Goal: Information Seeking & Learning: Learn about a topic

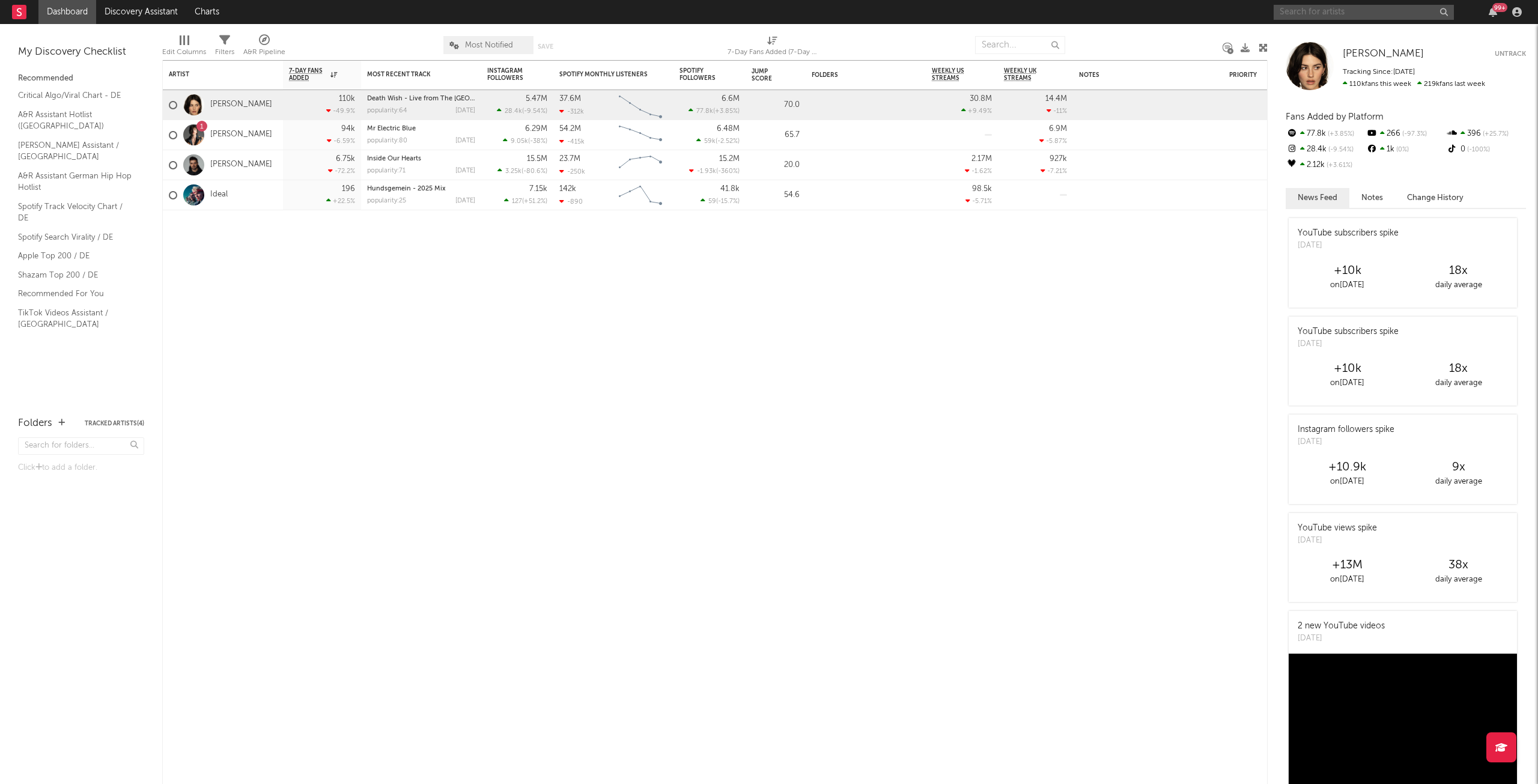
click at [1445, 18] on input "text" at bounding box center [1364, 12] width 180 height 15
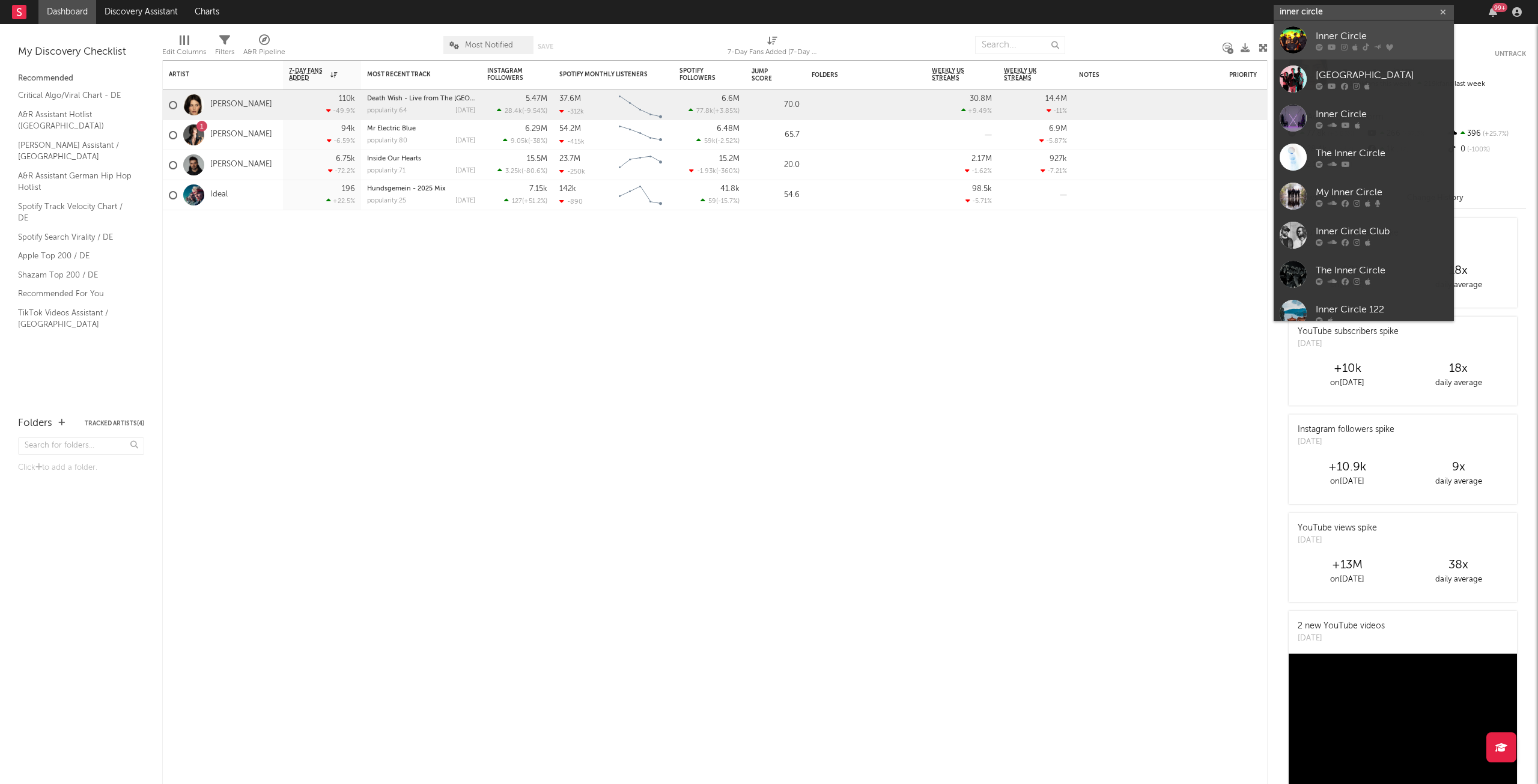
type input "inner circle"
click at [1311, 27] on link "Inner Circle" at bounding box center [1364, 39] width 180 height 39
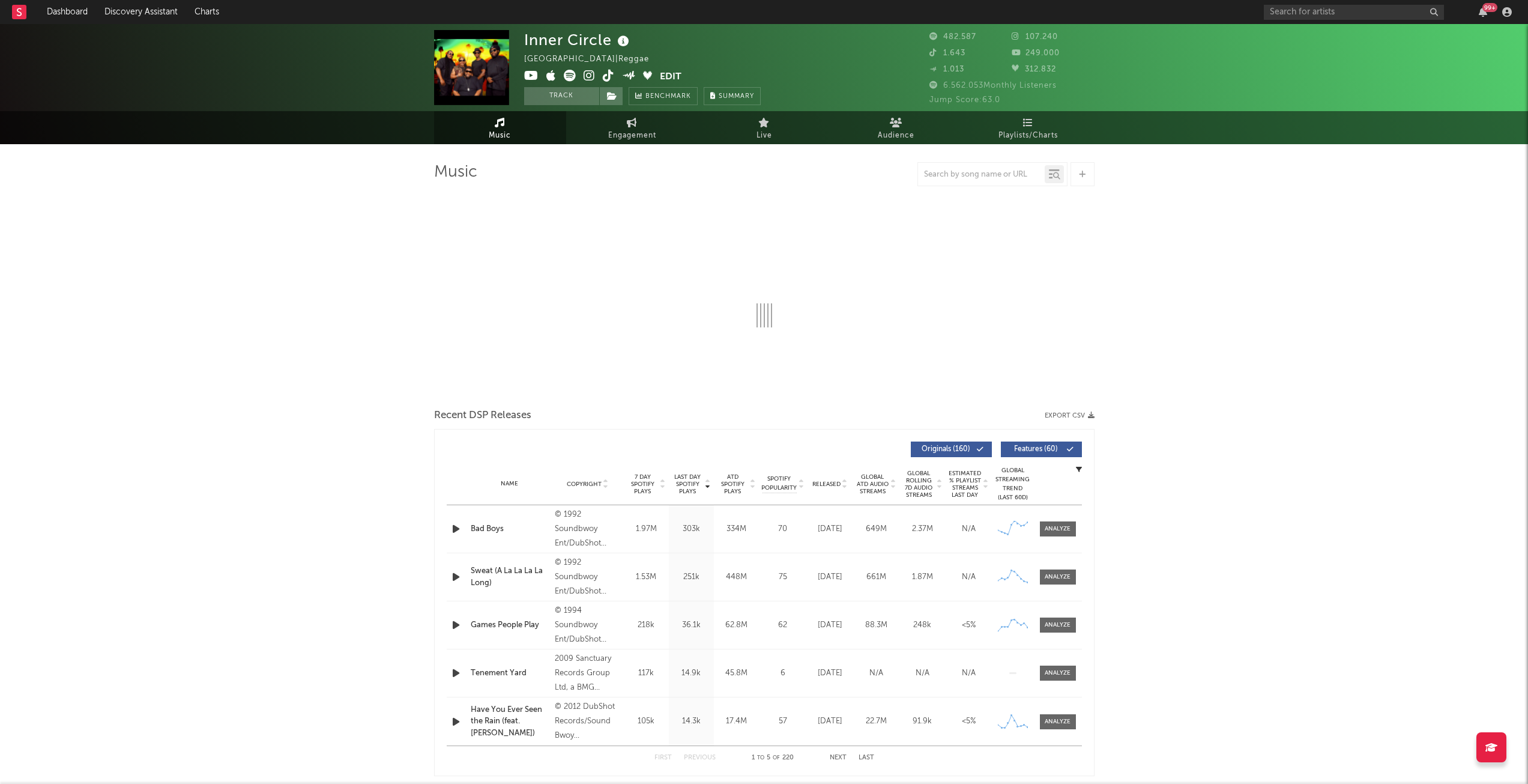
select select "6m"
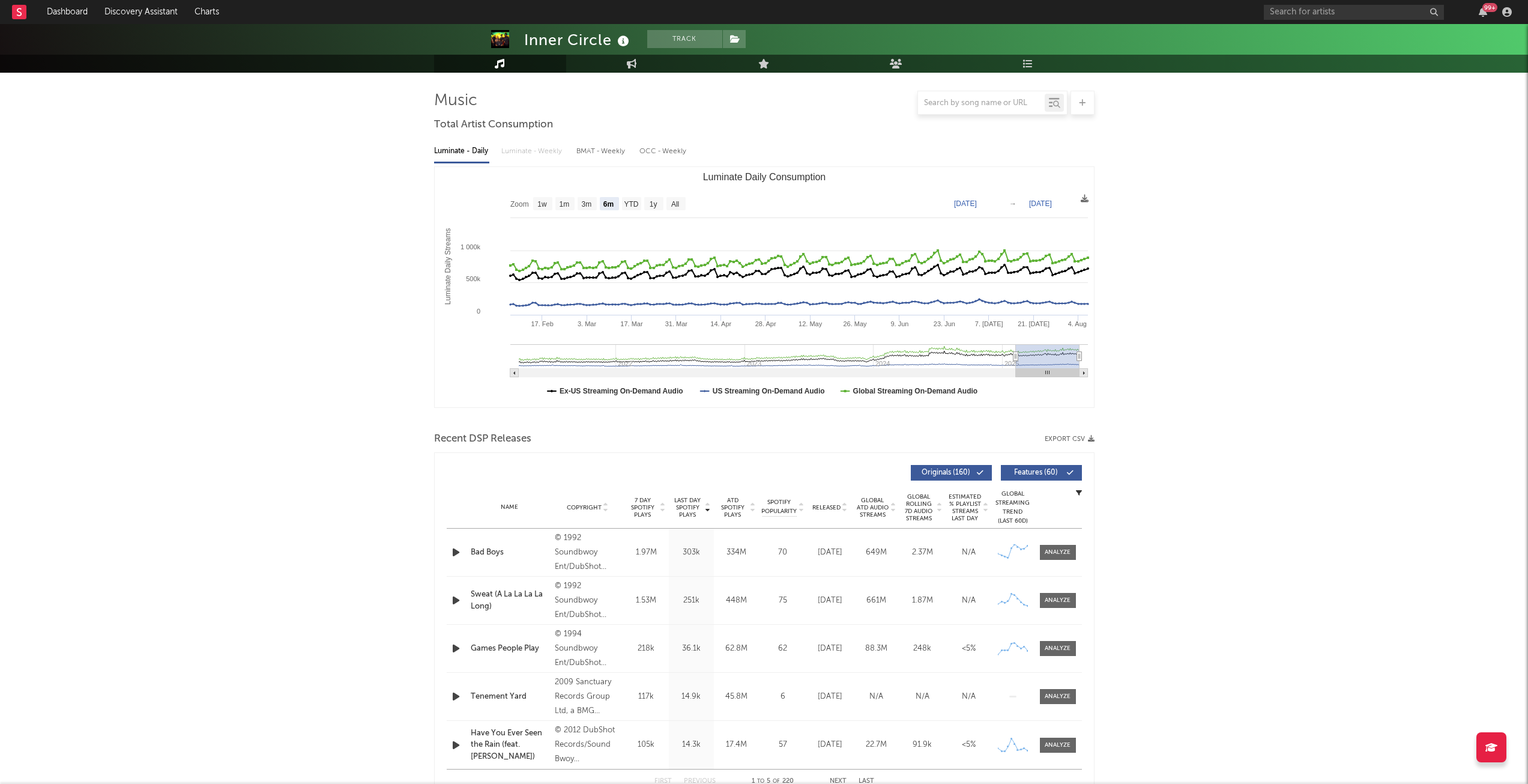
scroll to position [180, 0]
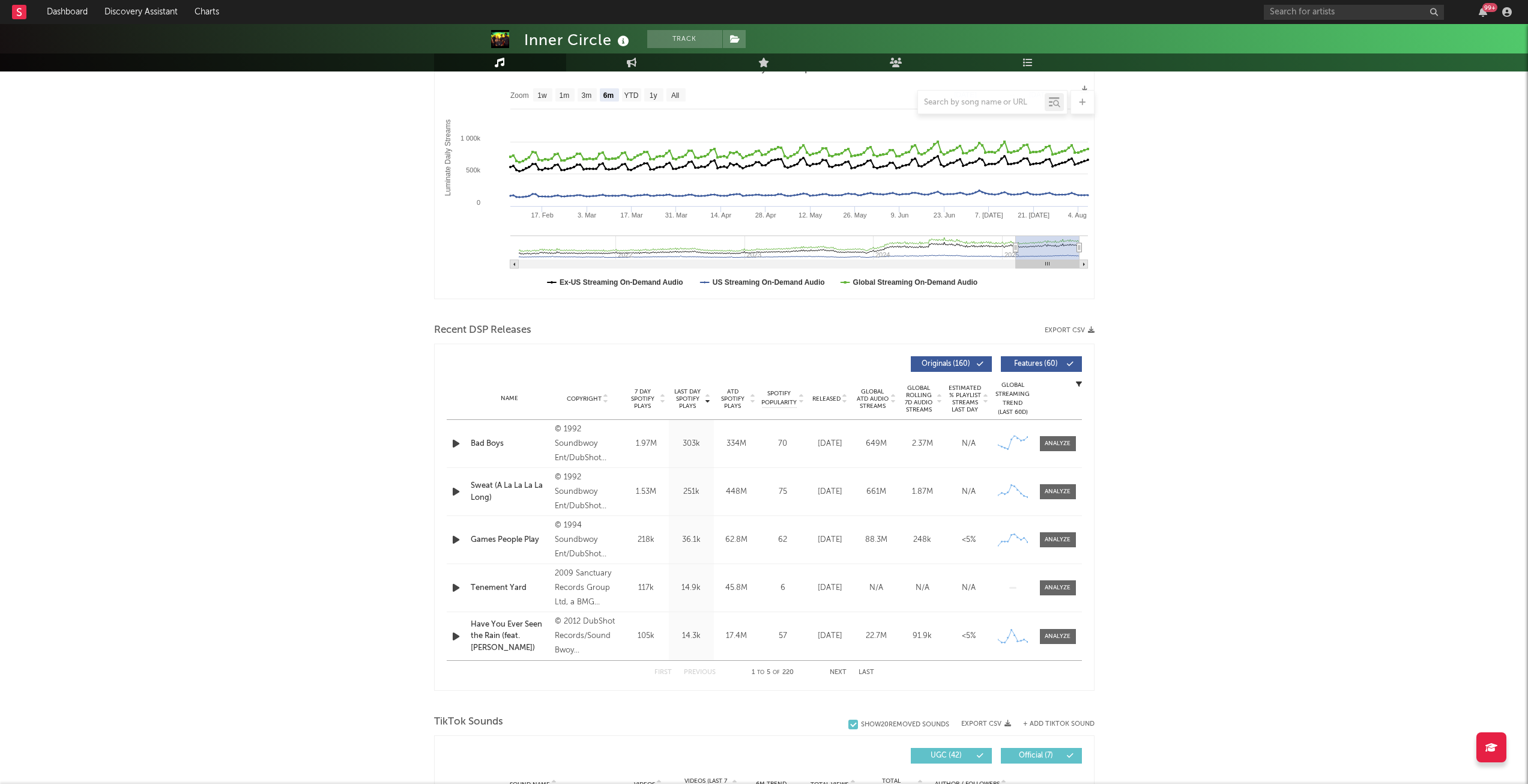
click at [453, 443] on icon "button" at bounding box center [456, 443] width 13 height 15
click at [451, 438] on icon "button" at bounding box center [455, 443] width 12 height 15
click at [1068, 443] on div at bounding box center [1058, 443] width 25 height 9
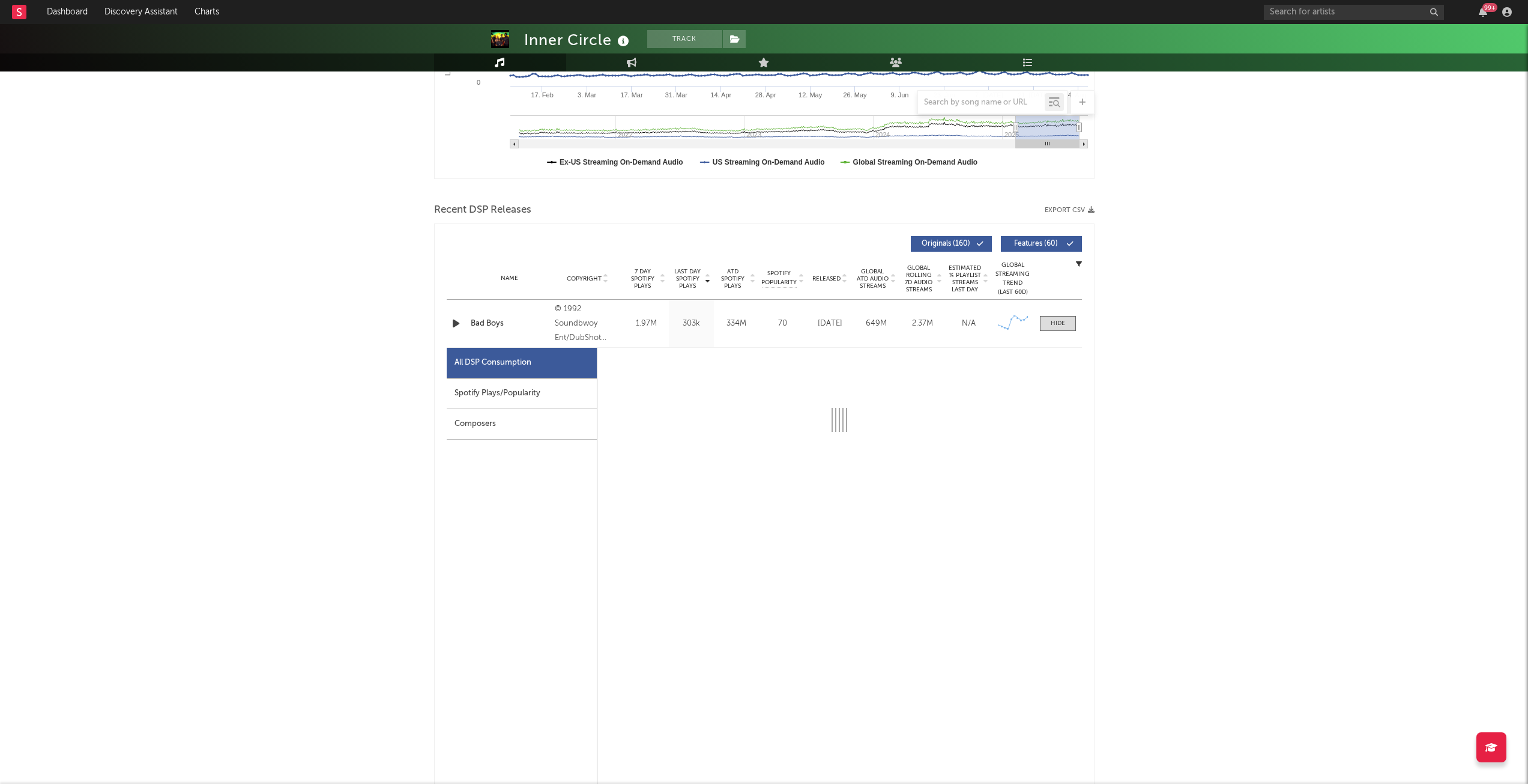
scroll to position [421, 0]
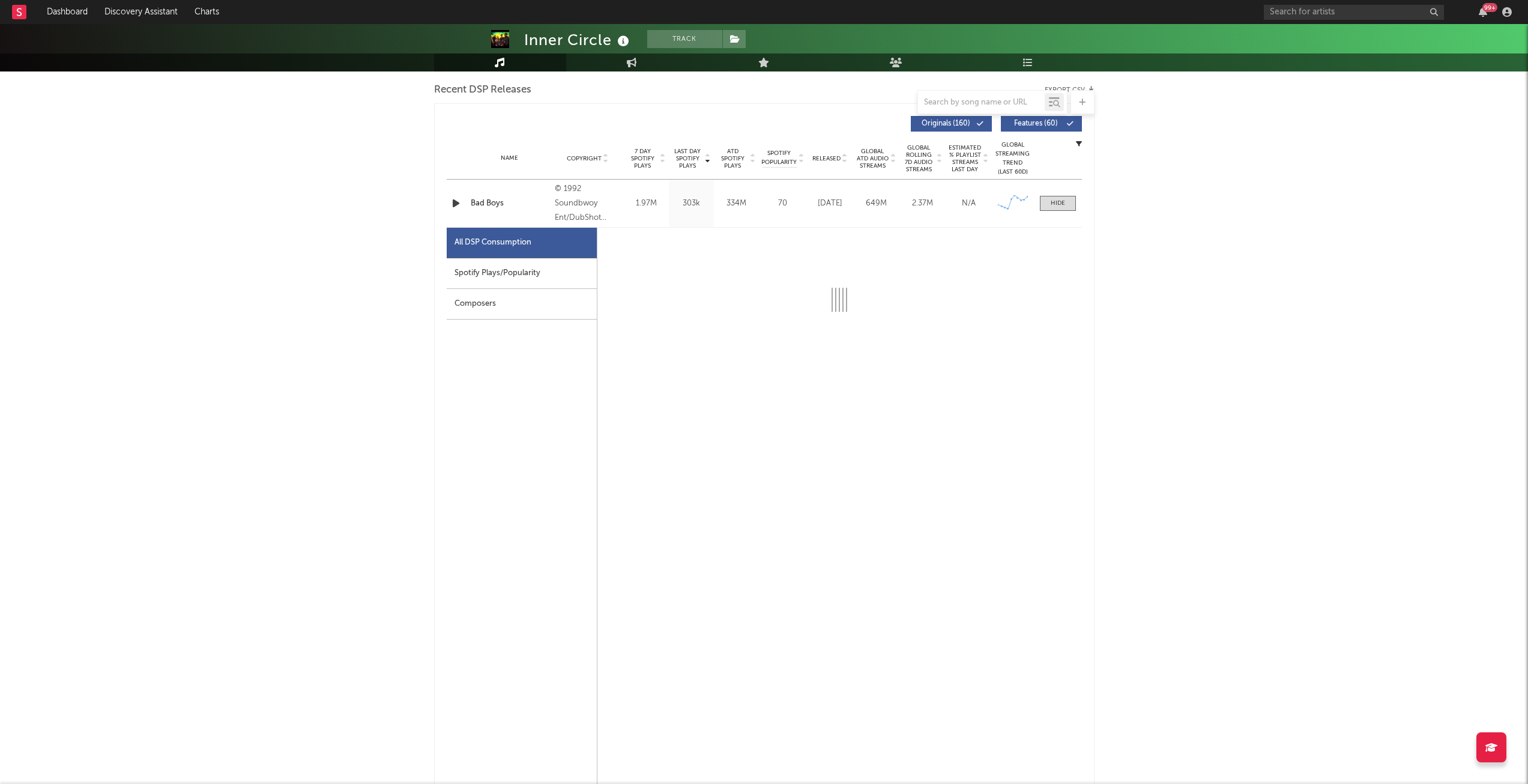
select select "6m"
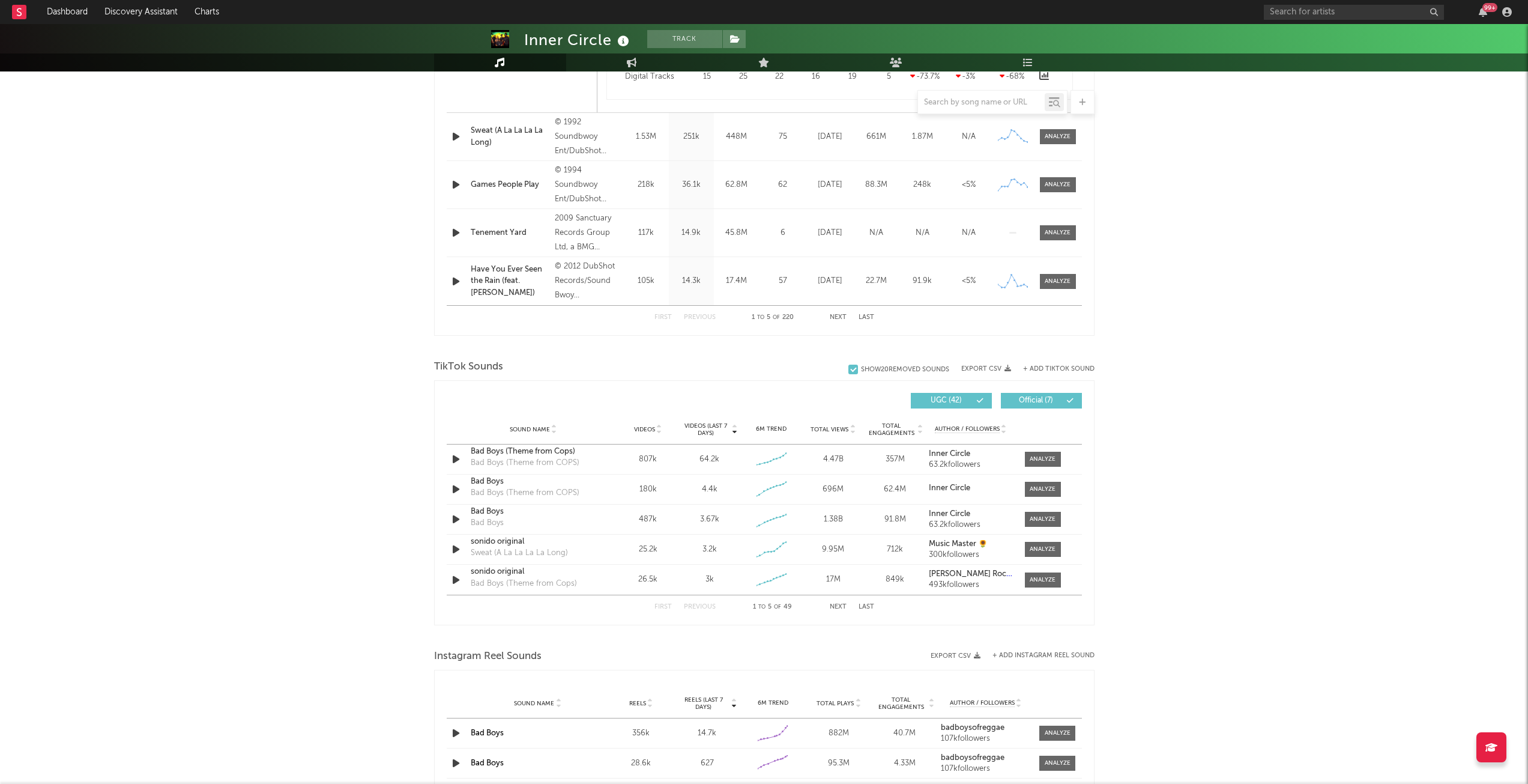
scroll to position [1141, 0]
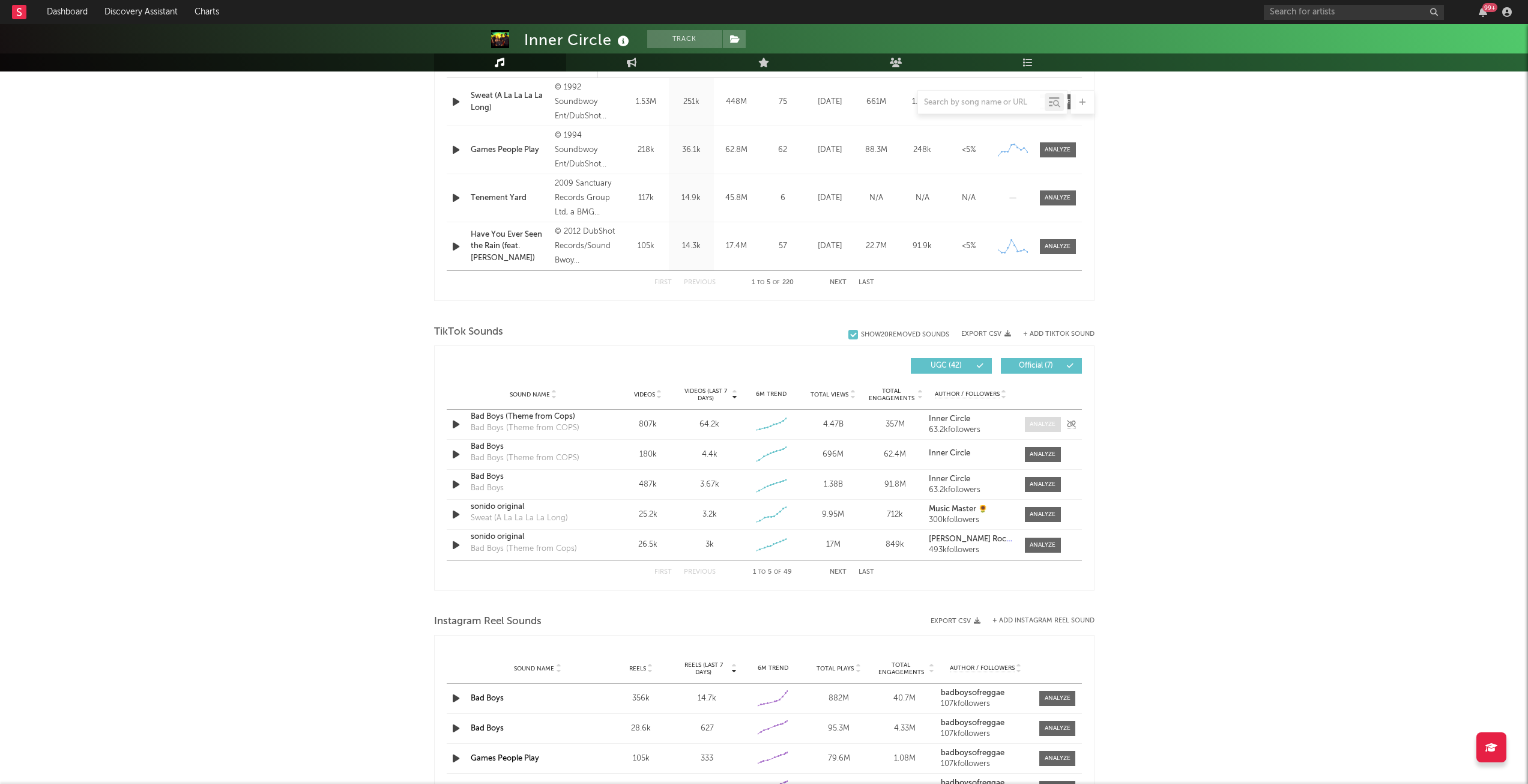
click at [1050, 419] on span at bounding box center [1044, 424] width 36 height 15
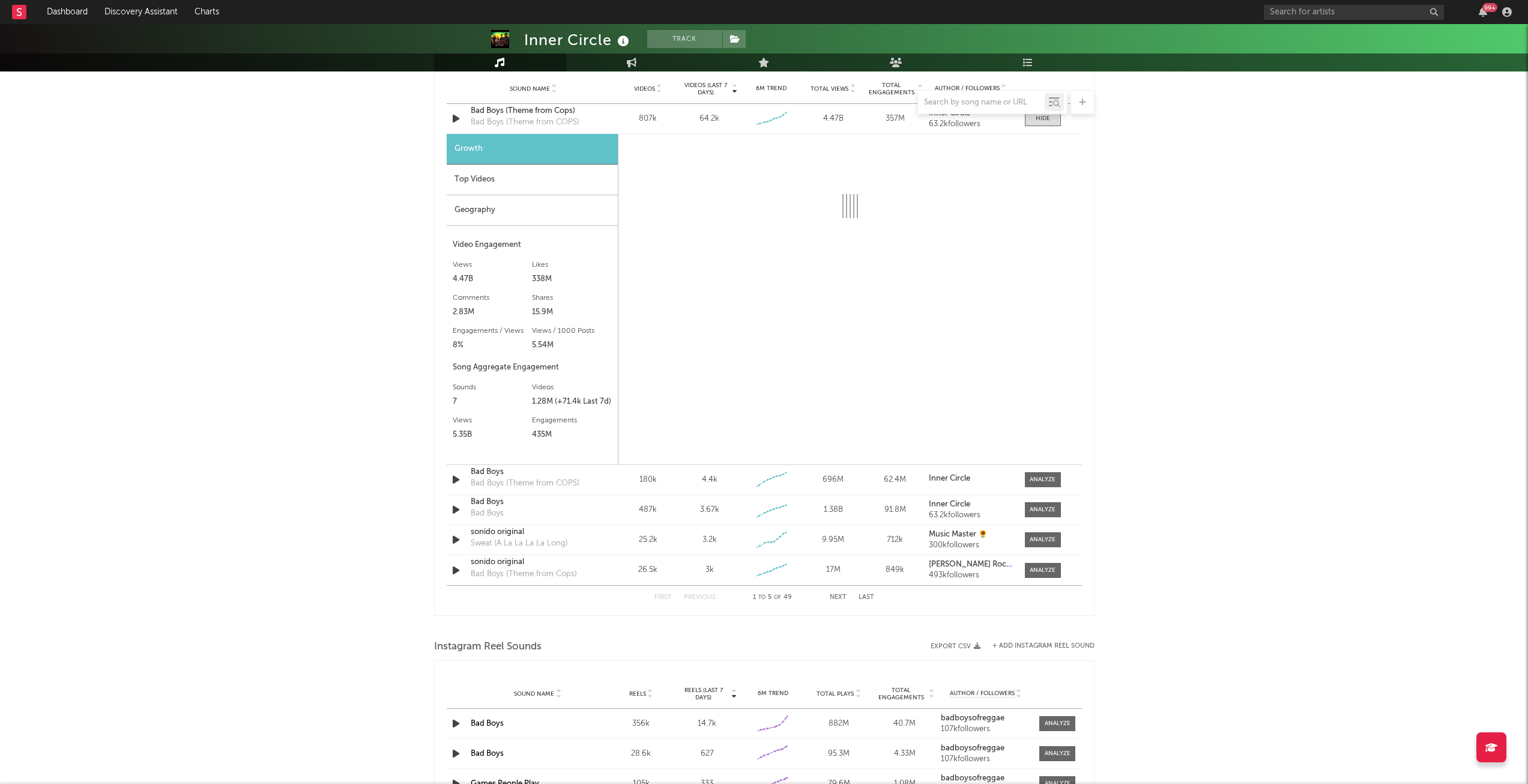
scroll to position [1381, 0]
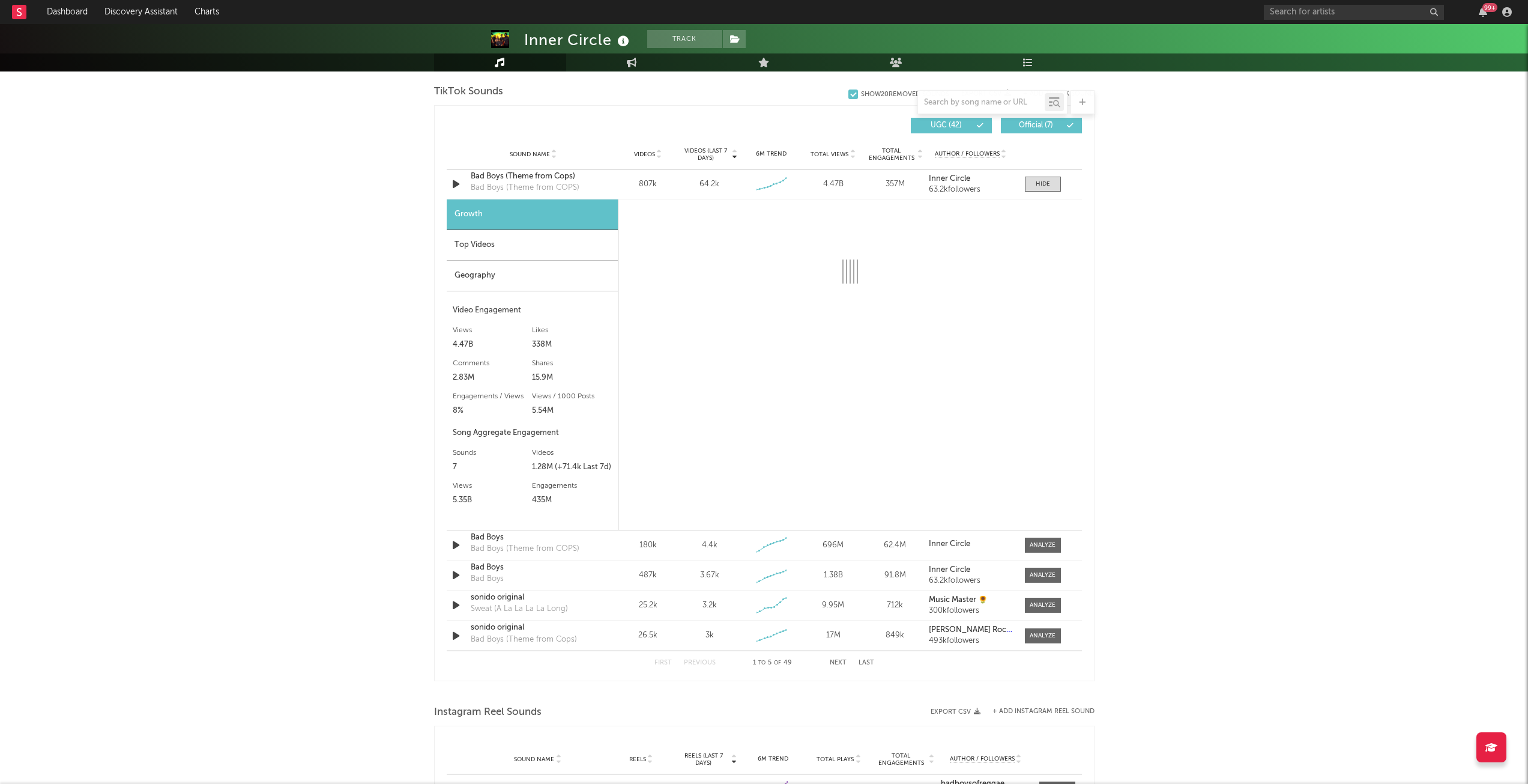
select select "6m"
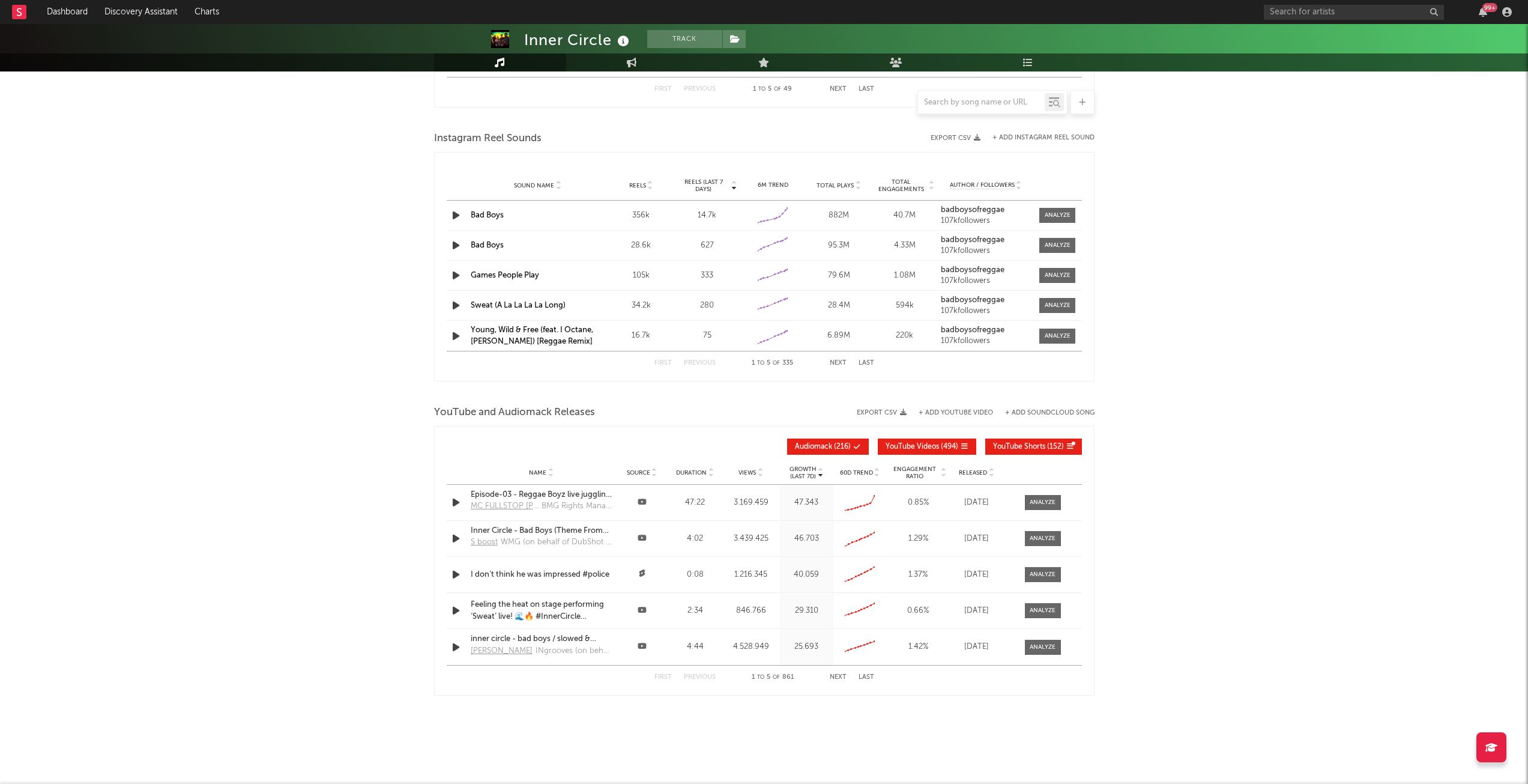
scroll to position [1956, 0]
click at [1035, 497] on div at bounding box center [1043, 501] width 25 height 9
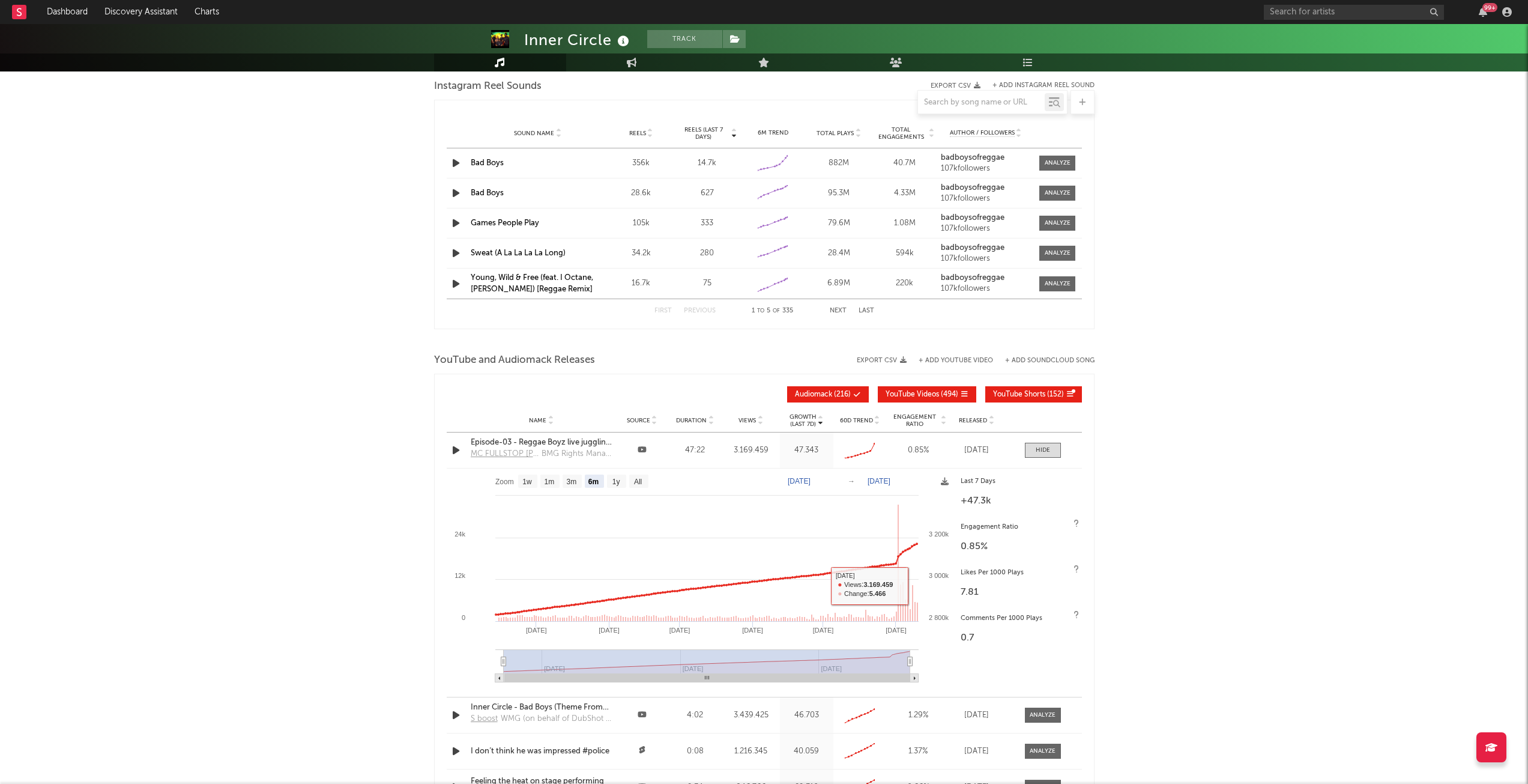
scroll to position [2076, 0]
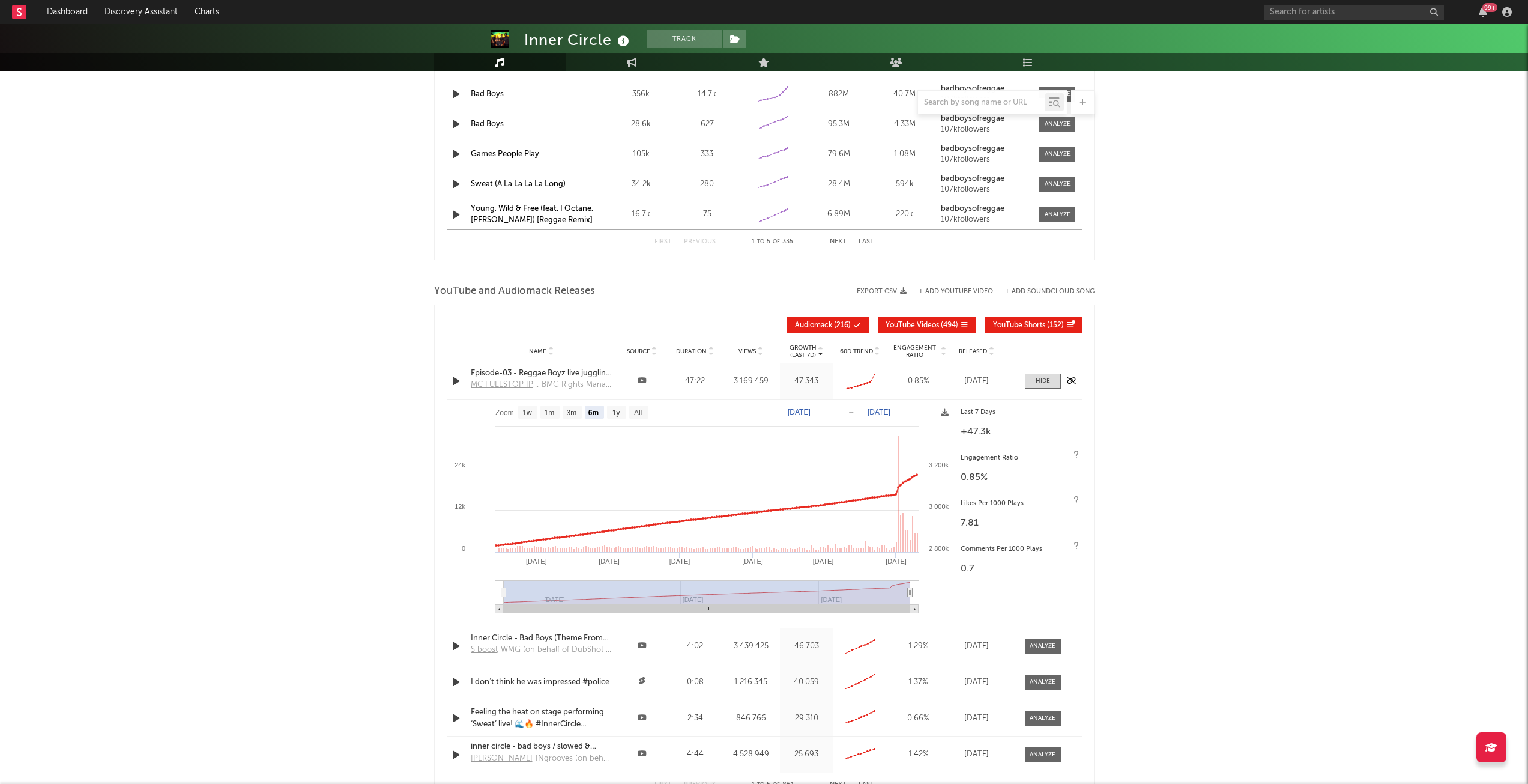
click at [642, 380] on icon at bounding box center [642, 381] width 9 height 8
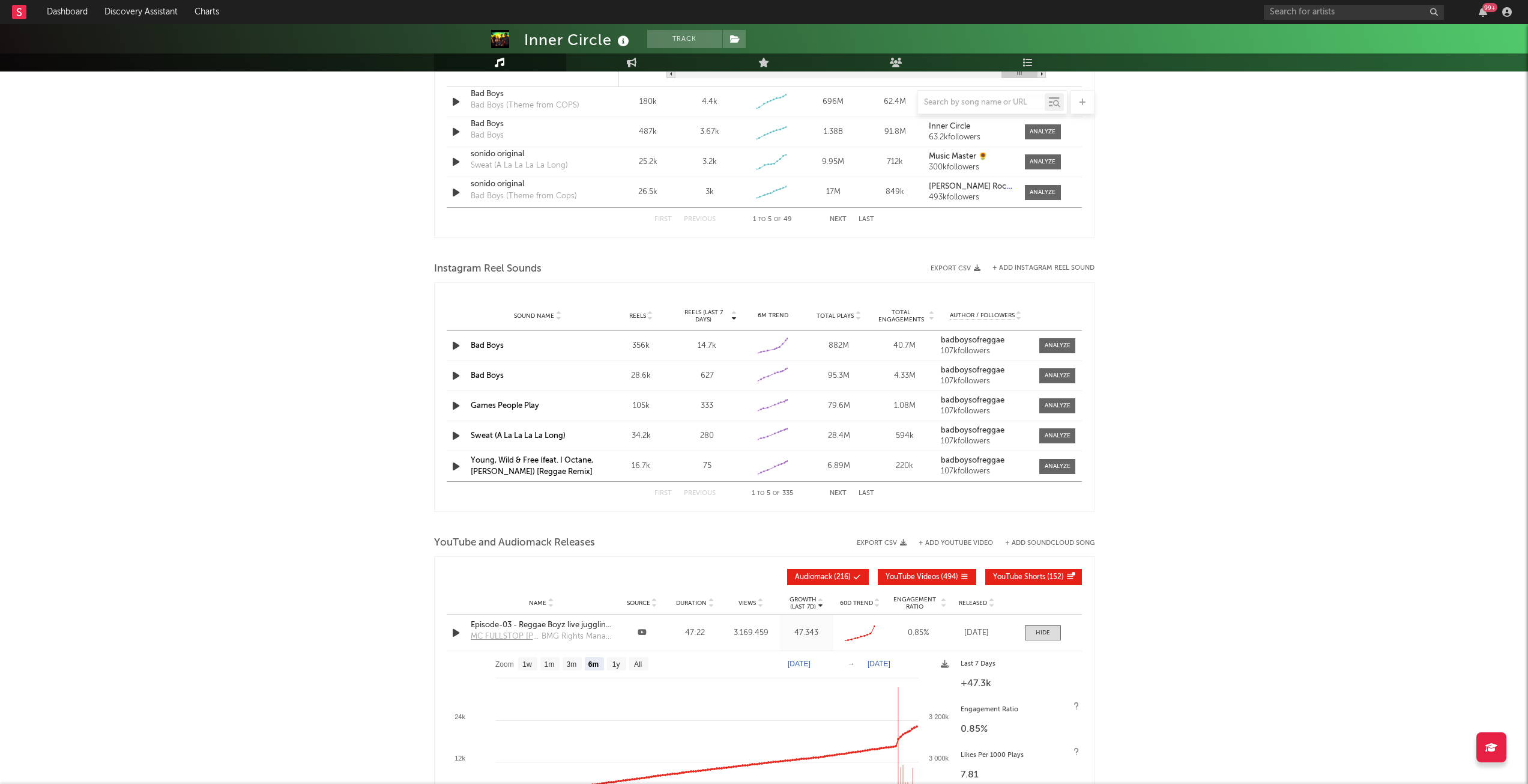
scroll to position [2064, 0]
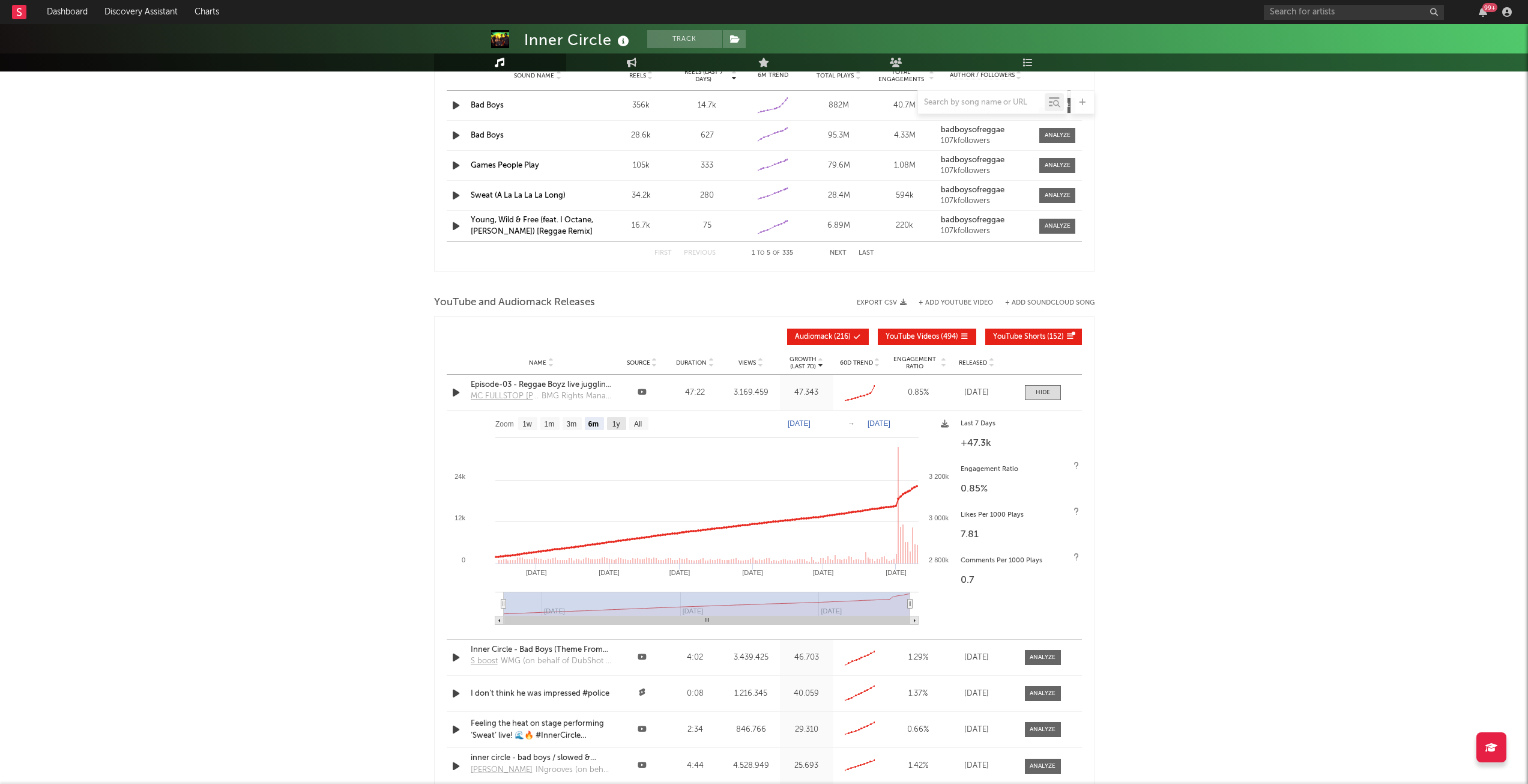
click at [622, 419] on rect at bounding box center [616, 423] width 19 height 14
click at [636, 417] on rect at bounding box center [638, 423] width 19 height 14
click at [590, 424] on text "6m" at bounding box center [593, 423] width 10 height 8
select select "6m"
click at [576, 423] on text "3m" at bounding box center [571, 423] width 10 height 8
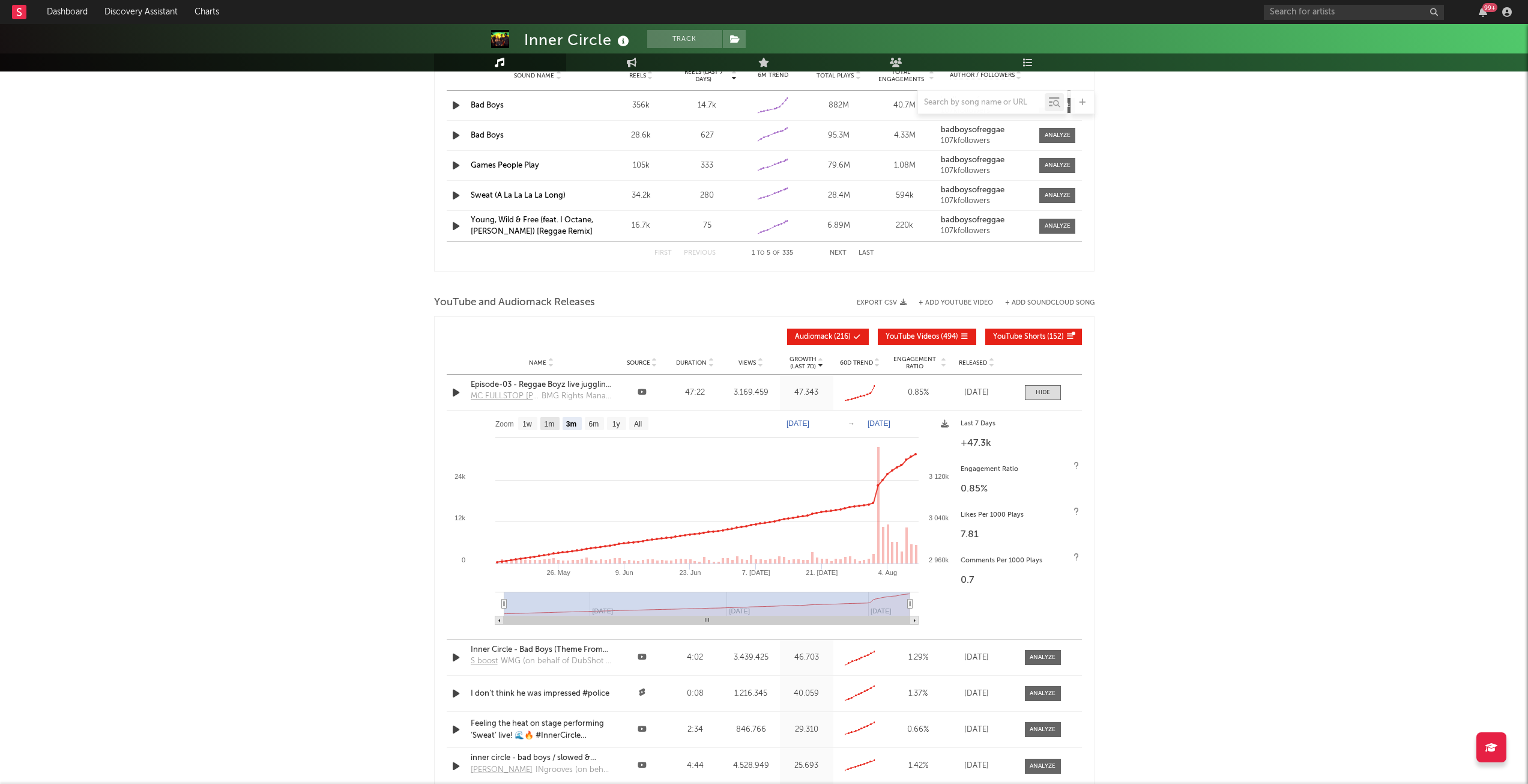
click at [550, 423] on text "1m" at bounding box center [548, 423] width 10 height 8
select select "1m"
type input "[DATE]"
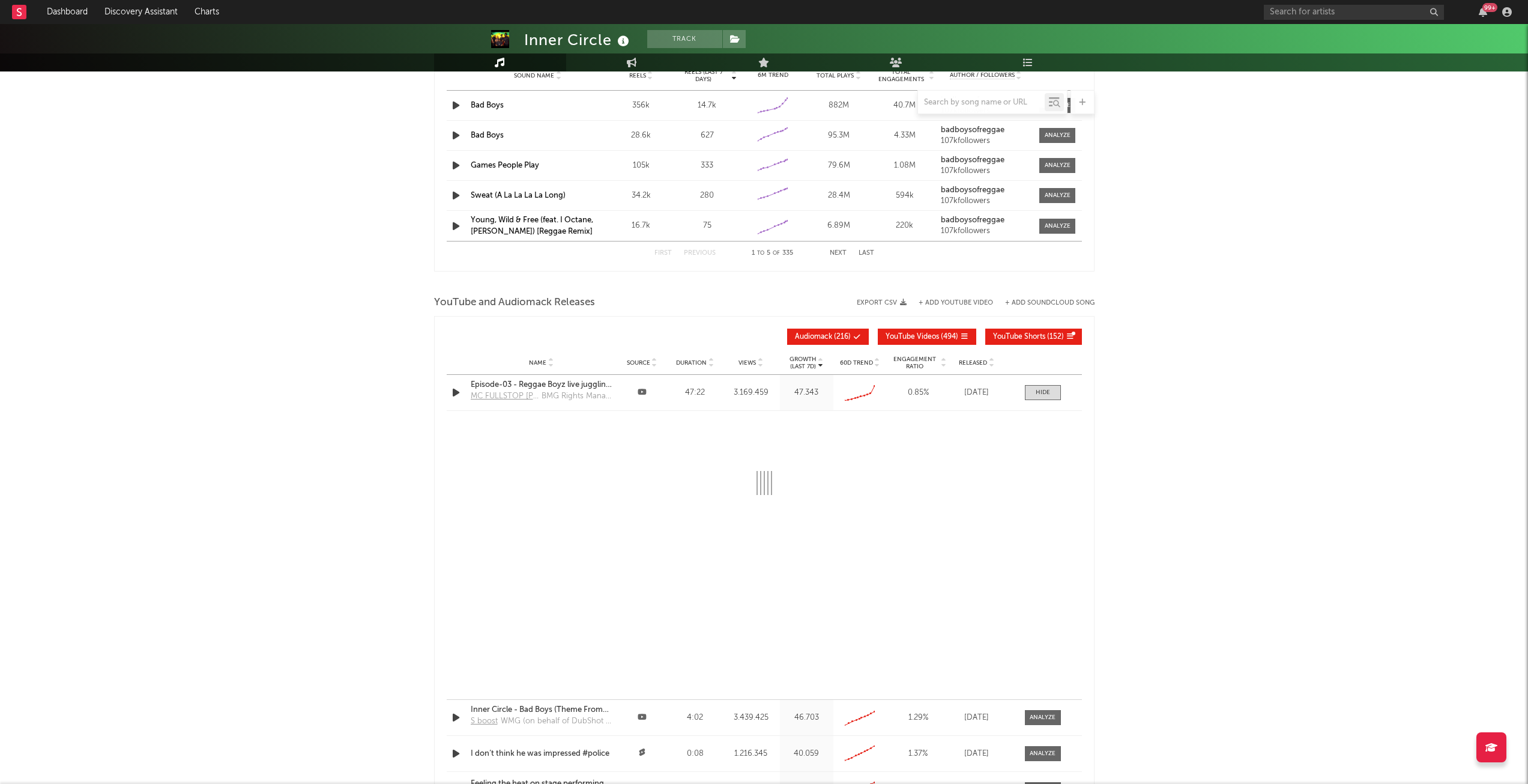
select select "1m"
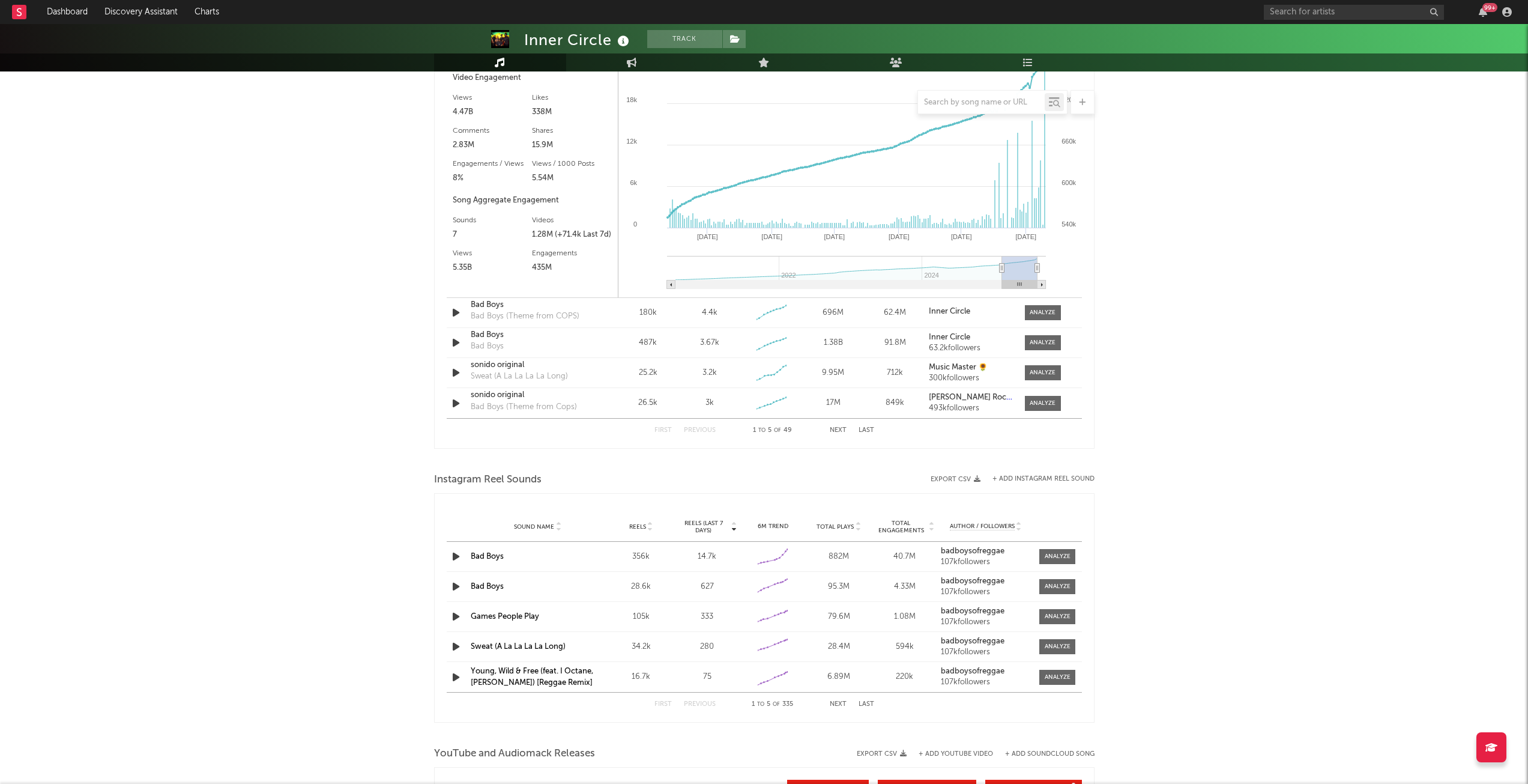
scroll to position [1705, 0]
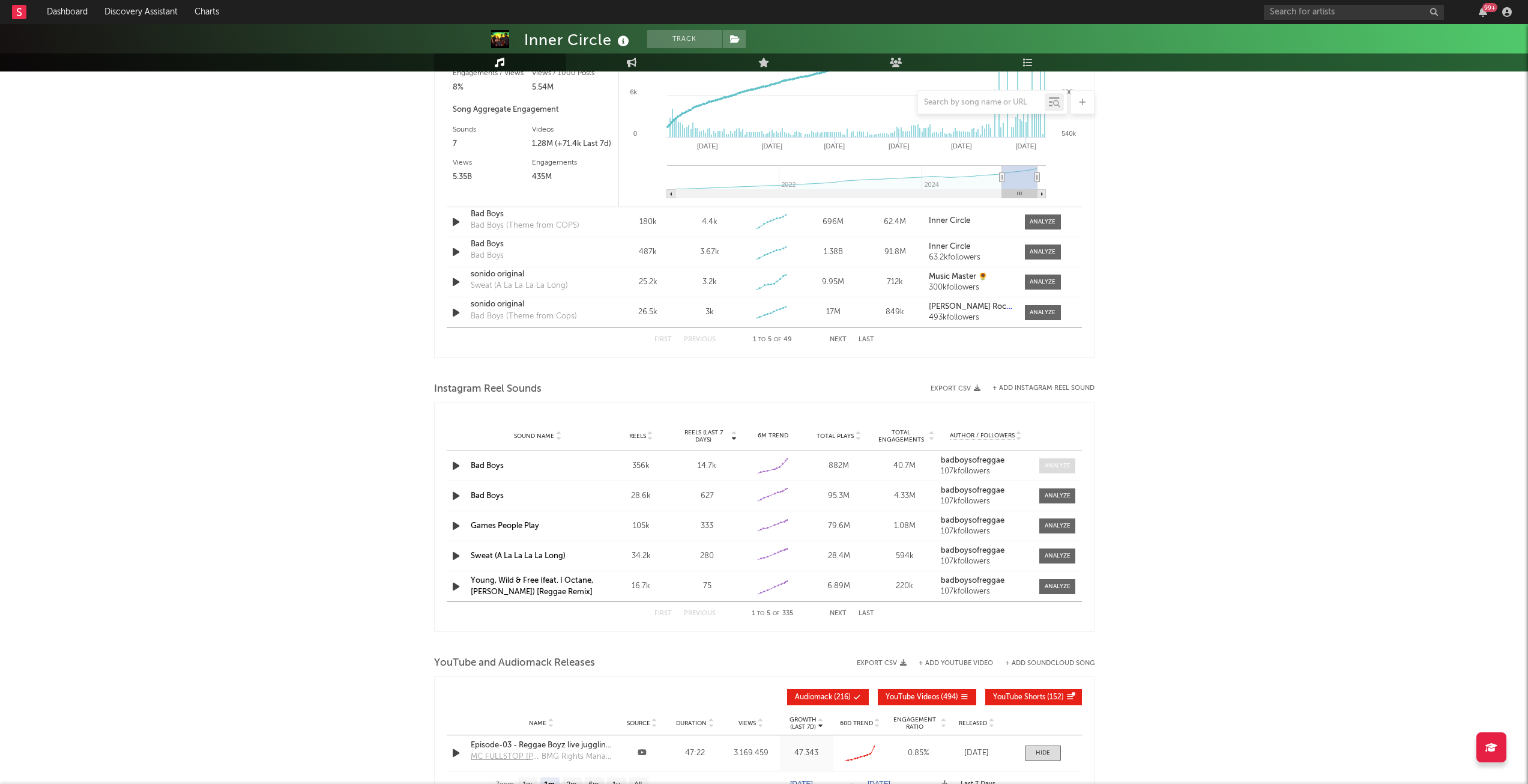
click at [1054, 467] on div at bounding box center [1058, 465] width 25 height 9
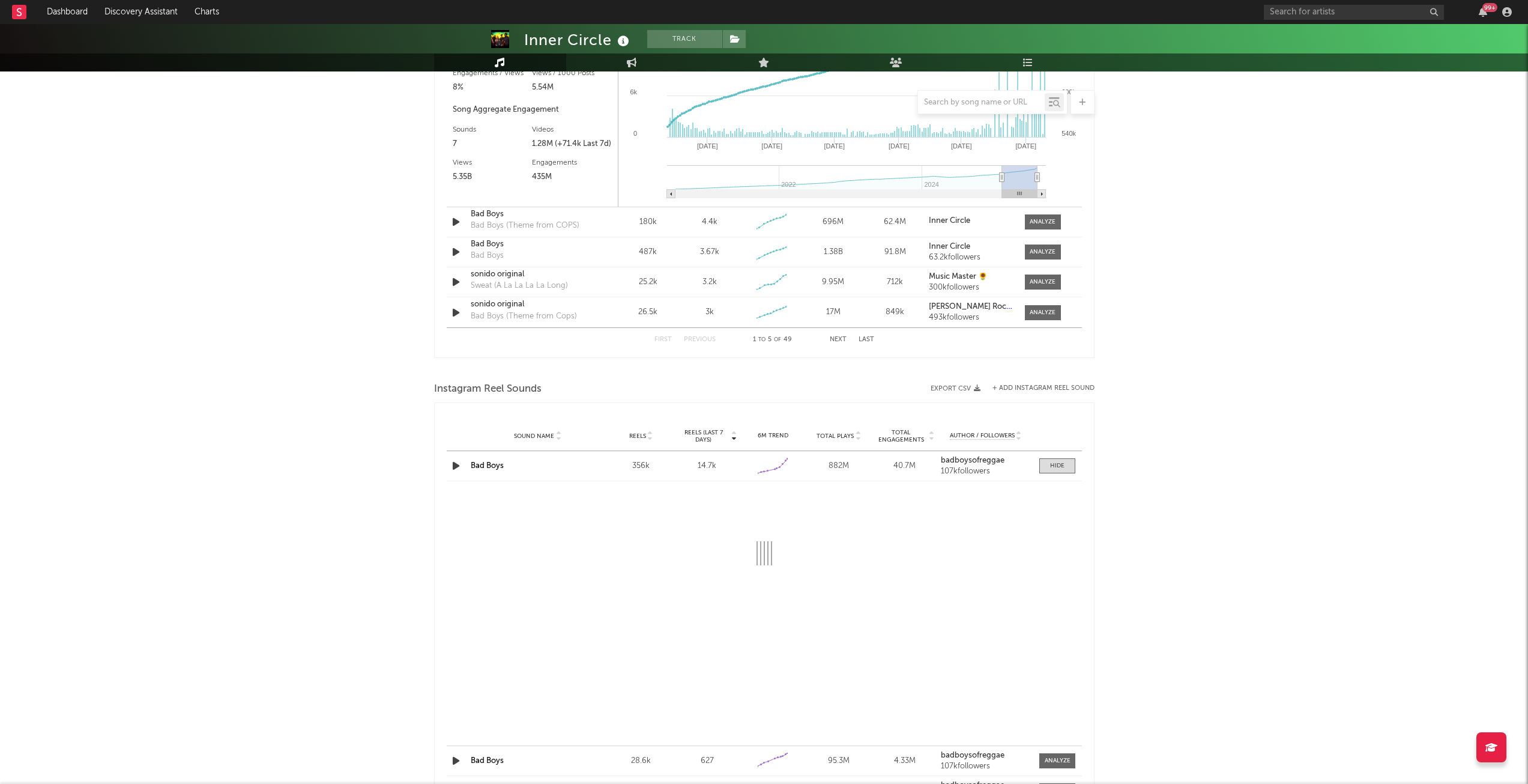
select select "6m"
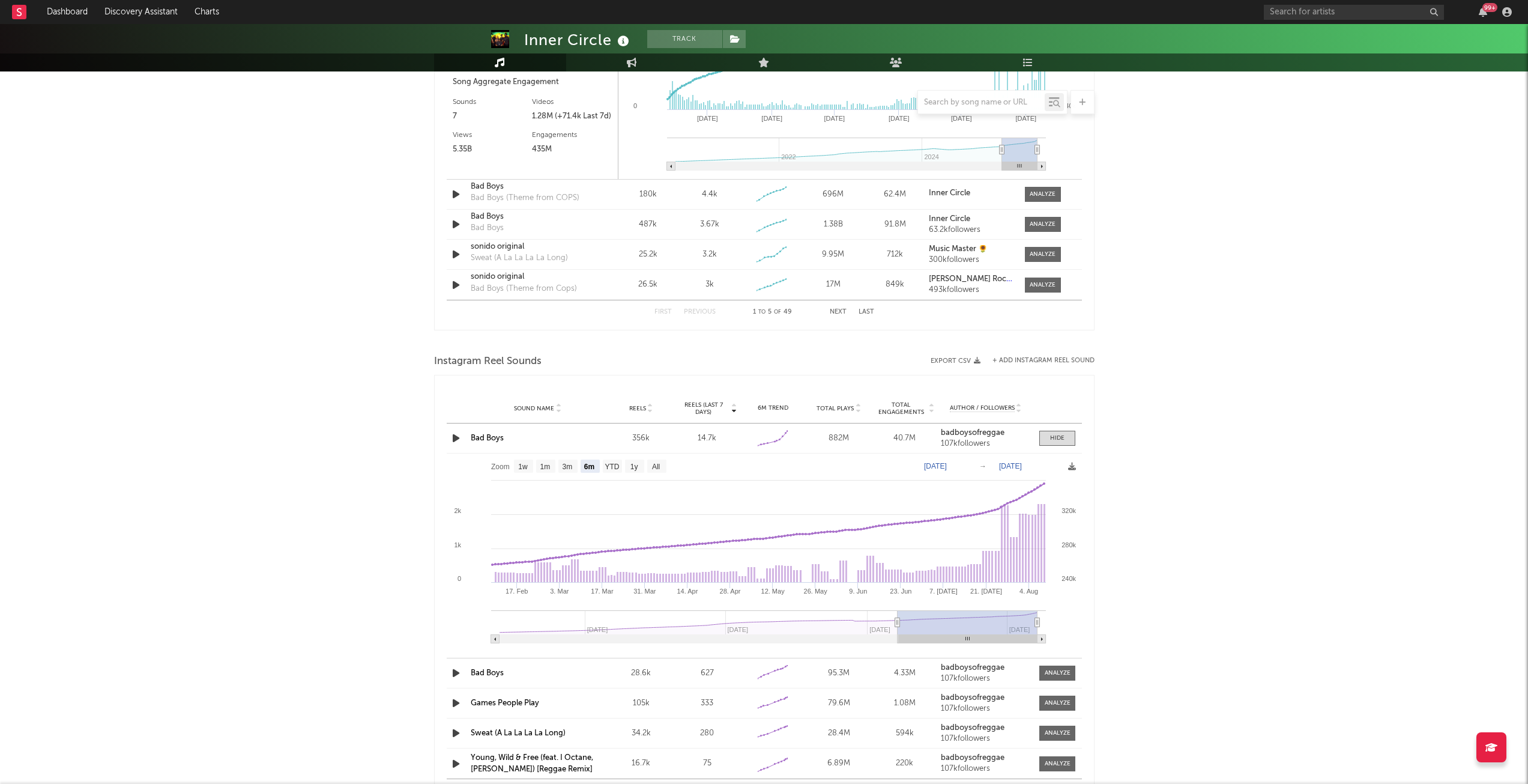
scroll to position [1549, 0]
